Goal: Use online tool/utility: Utilize a website feature to perform a specific function

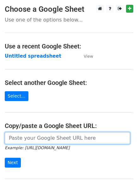
click at [42, 134] on input "url" at bounding box center [68, 138] width 126 height 12
paste input "https://docs.google.com/spreadsheets/d/1yksgZgcmqhbPZ2DC4wy_dy5Q1c9fFTCeyd3nyb9…"
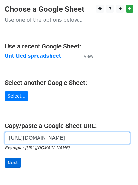
type input "https://docs.google.com/spreadsheets/d/1yksgZgcmqhbPZ2DC4wy_dy5Q1c9fFTCeyd3nyb9…"
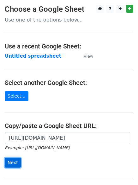
scroll to position [0, 0]
click at [17, 158] on input "Next" at bounding box center [13, 163] width 16 height 10
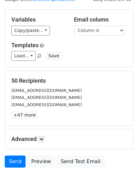
scroll to position [26, 0]
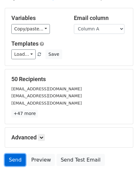
click at [17, 160] on link "Send" at bounding box center [15, 160] width 21 height 12
